Goal: Task Accomplishment & Management: Use online tool/utility

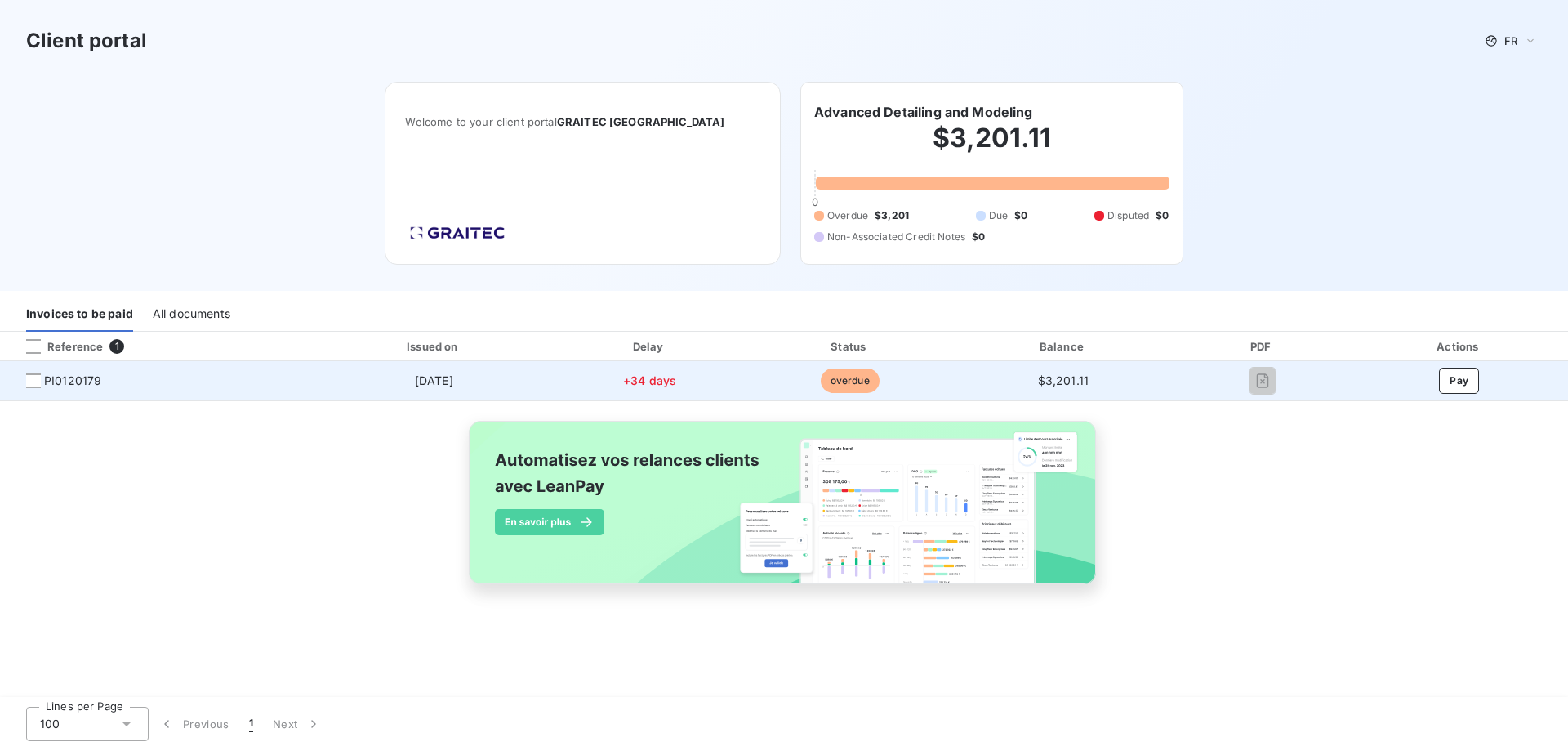
click at [37, 388] on span "PI0120179" at bounding box center [158, 381] width 290 height 16
click at [35, 383] on div at bounding box center [33, 380] width 15 height 15
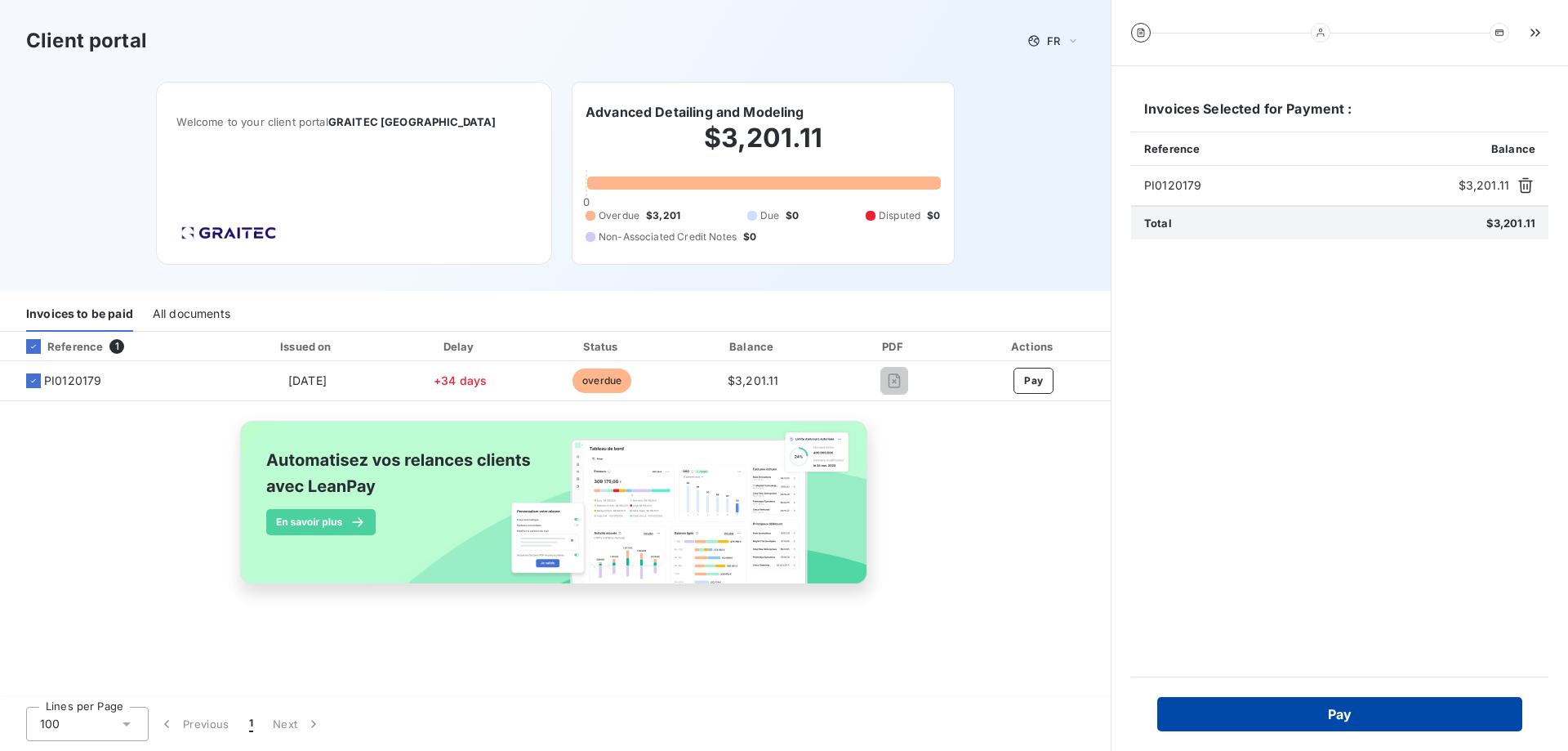
click at [1379, 709] on button "Pay" at bounding box center [1339, 714] width 365 height 35
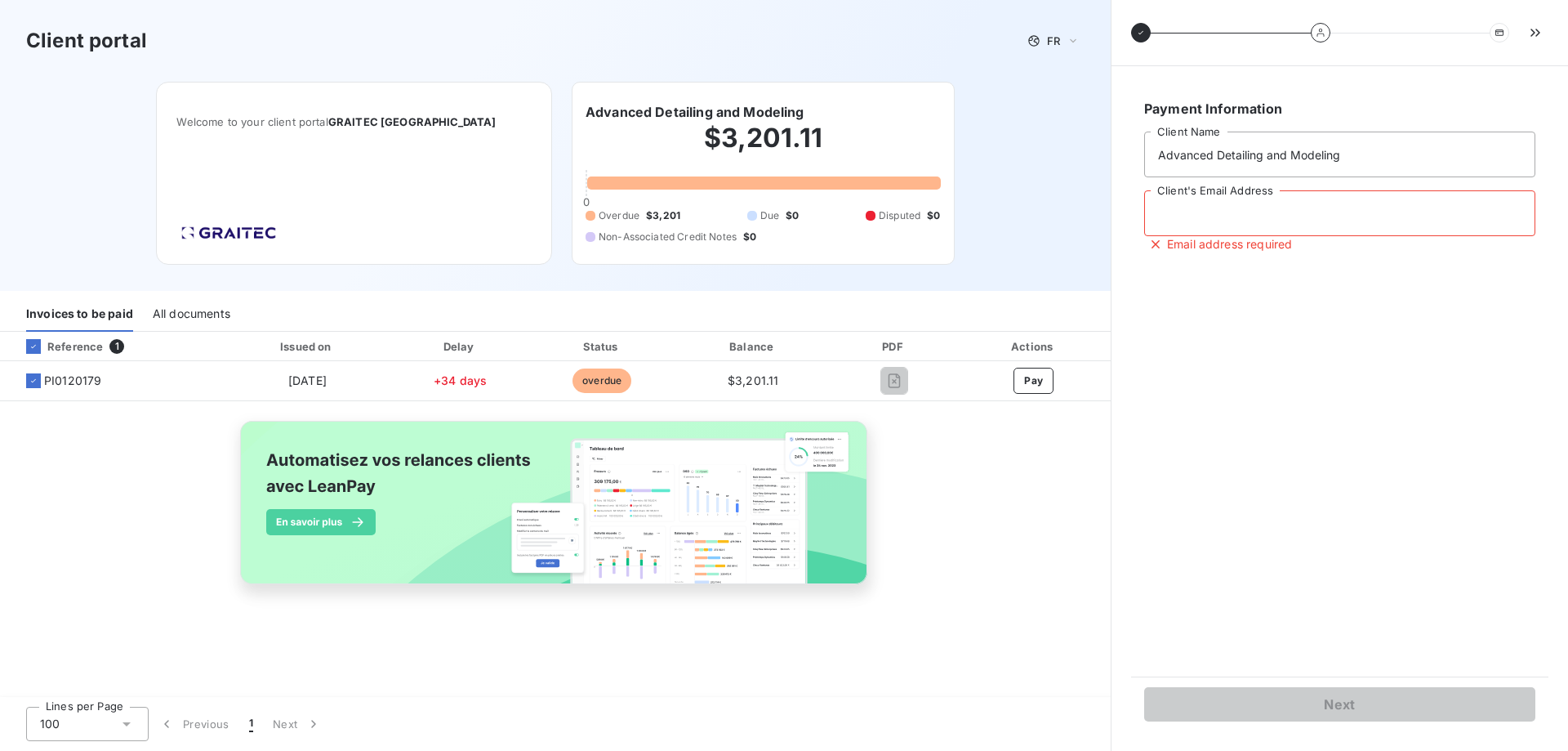
click at [1273, 212] on input "Client's Email Address" at bounding box center [1340, 213] width 392 height 46
click at [1293, 227] on input "Client's Email Address" at bounding box center [1340, 213] width 392 height 46
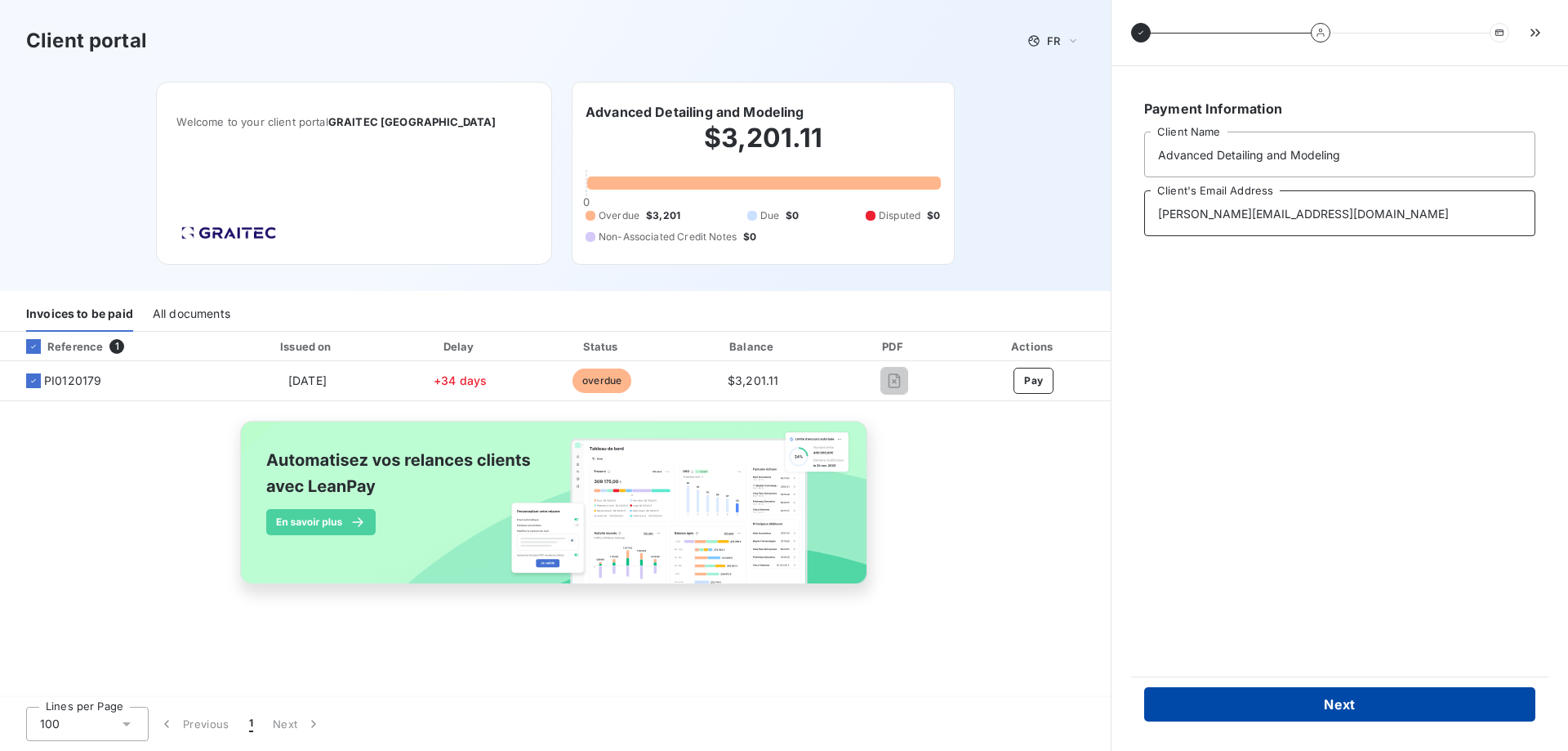
type input "adrian@admny.com"
click at [1390, 697] on button "Next" at bounding box center [1340, 704] width 392 height 35
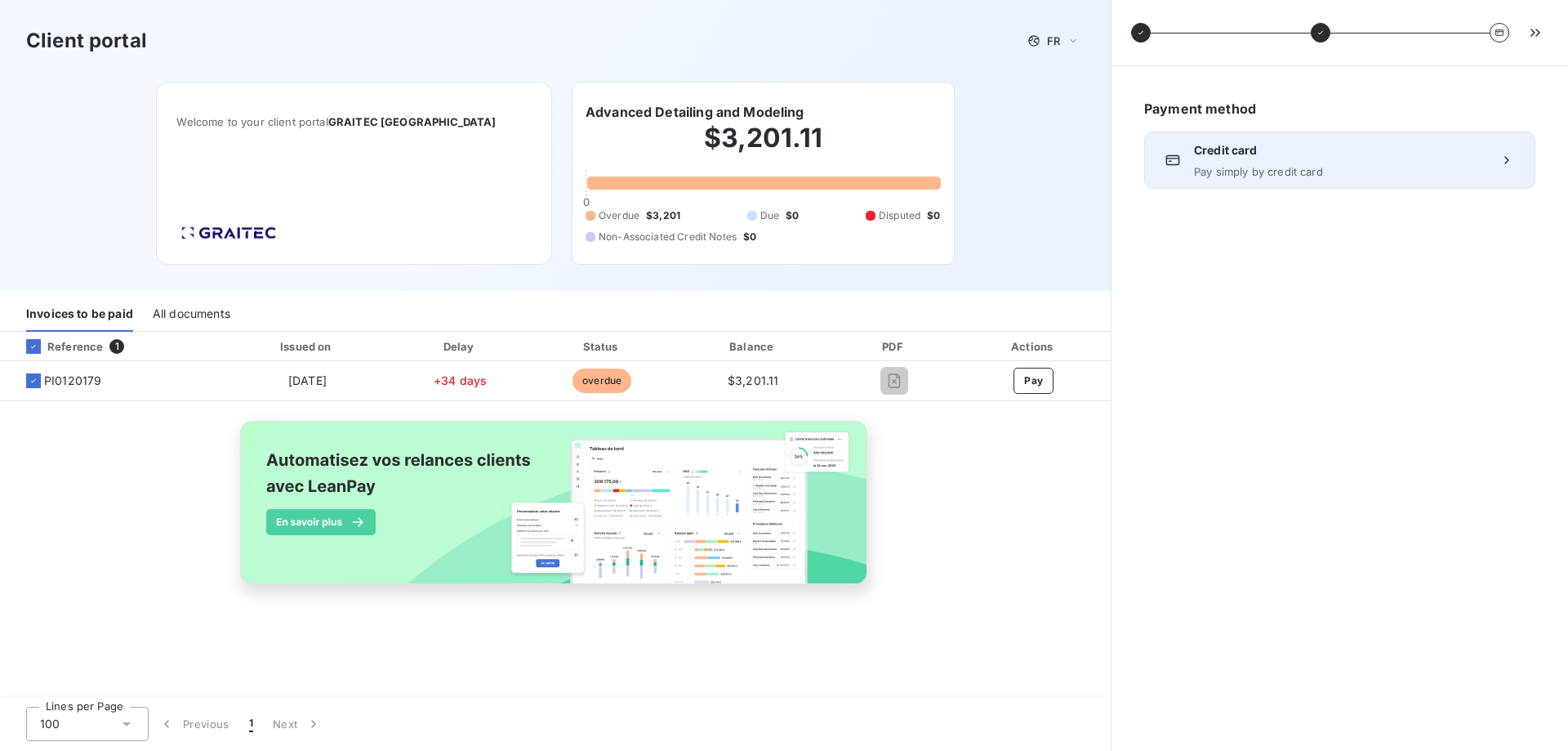
click at [1322, 149] on span "Credit card" at bounding box center [1339, 150] width 291 height 16
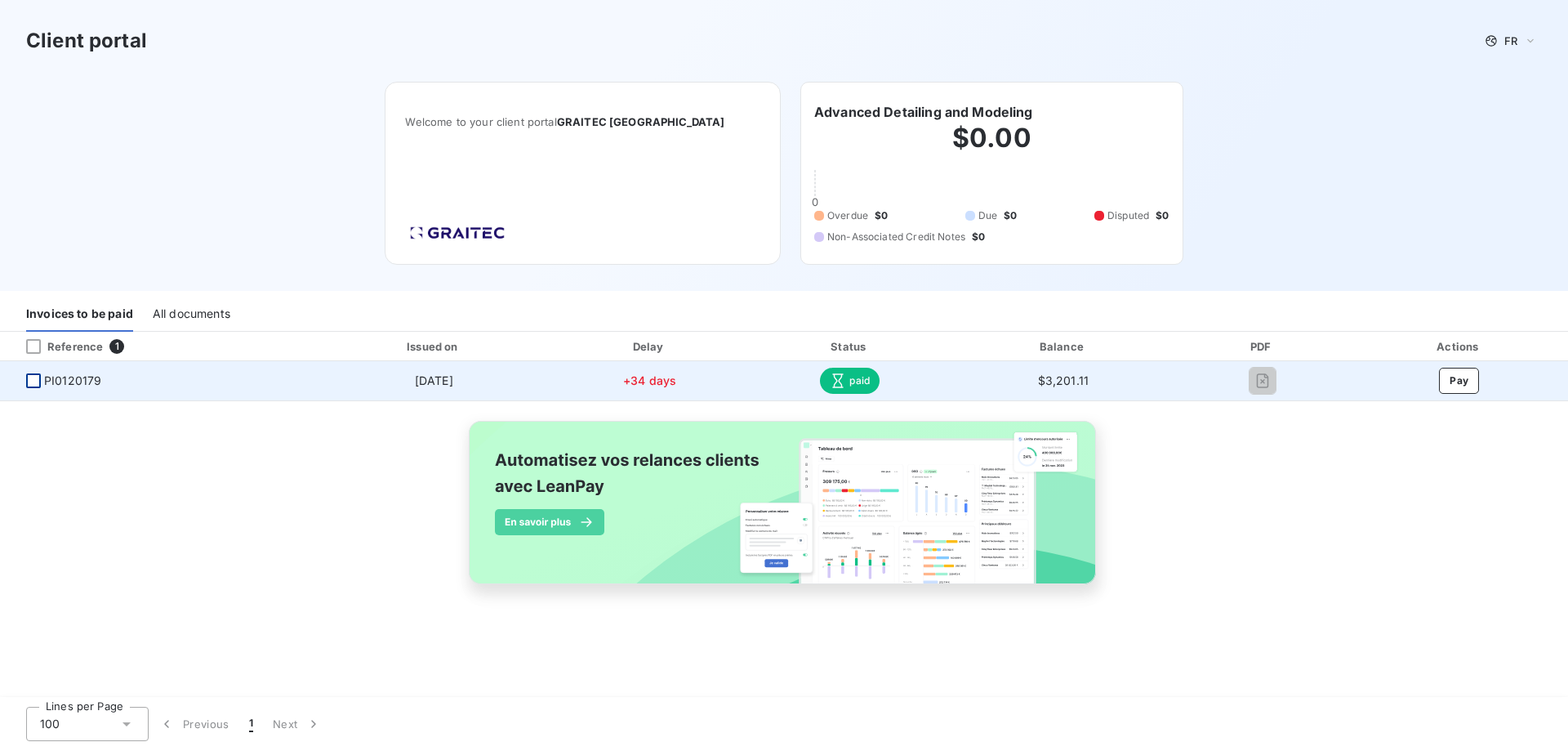
click at [36, 383] on div at bounding box center [33, 380] width 15 height 15
